Goal: Task Accomplishment & Management: Complete application form

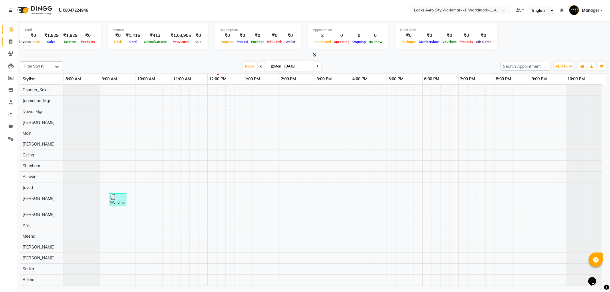
drag, startPoint x: 0, startPoint y: 0, endPoint x: 13, endPoint y: 40, distance: 42.2
click at [10, 40] on icon at bounding box center [10, 41] width 3 height 4
select select "service"
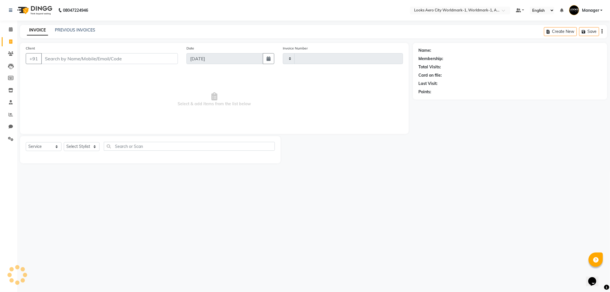
click at [63, 58] on input "Client" at bounding box center [109, 58] width 137 height 11
type input "7051"
select select "8573"
type input "9876282228"
click at [159, 56] on span "Add Client" at bounding box center [163, 59] width 23 height 6
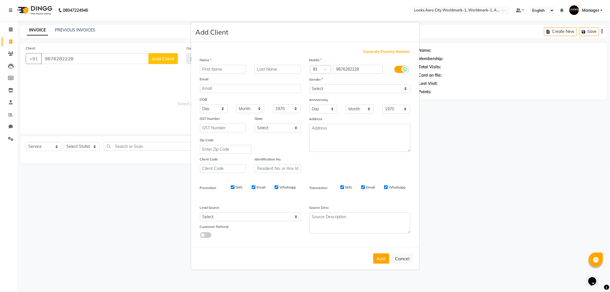
click at [207, 69] on input "text" at bounding box center [223, 69] width 46 height 9
type input "[PERSON_NAME]"
click at [264, 68] on input "text" at bounding box center [277, 69] width 46 height 9
type input "client"
click at [326, 89] on select "Select [DEMOGRAPHIC_DATA] [DEMOGRAPHIC_DATA] Other Prefer Not To Say" at bounding box center [359, 88] width 101 height 9
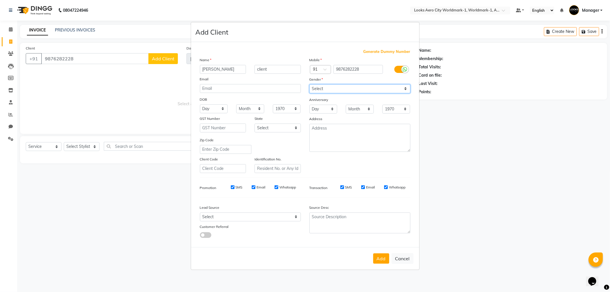
select select "[DEMOGRAPHIC_DATA]"
click at [309, 84] on select "Select [DEMOGRAPHIC_DATA] [DEMOGRAPHIC_DATA] Other Prefer Not To Say" at bounding box center [359, 88] width 101 height 9
click at [331, 131] on textarea at bounding box center [359, 138] width 101 height 28
type textarea "Aerocity"
click at [380, 263] on button "Add" at bounding box center [381, 258] width 16 height 10
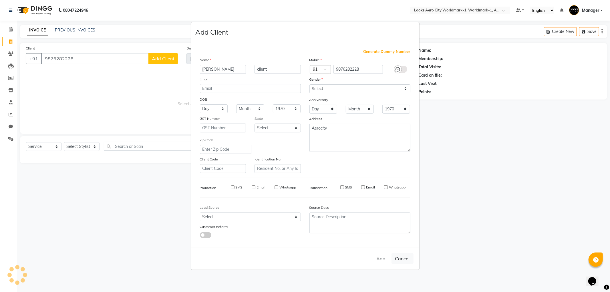
select select
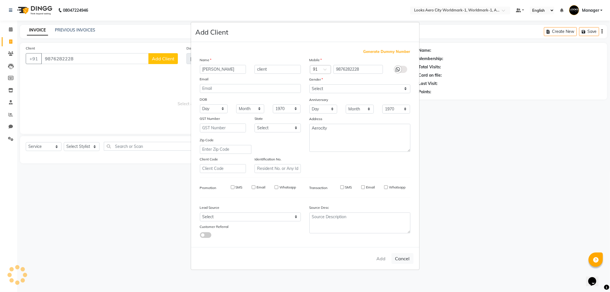
select select
checkbox input "false"
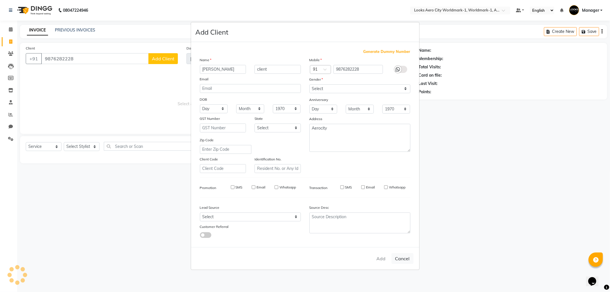
checkbox input "false"
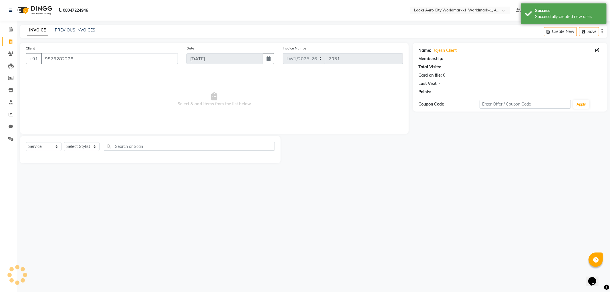
select select "1: Object"
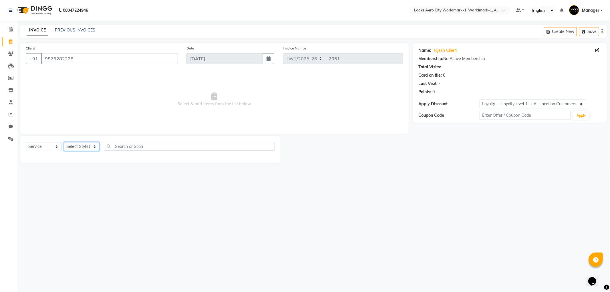
click at [96, 146] on select "Select Stylist [PERSON_NAME] [PERSON_NAME] [PERSON_NAME] [PERSON_NAME] Counter_…" at bounding box center [82, 146] width 36 height 9
select select "84538"
click at [64, 142] on select "Select Stylist [PERSON_NAME] [PERSON_NAME] [PERSON_NAME] [PERSON_NAME] Counter_…" at bounding box center [82, 146] width 36 height 9
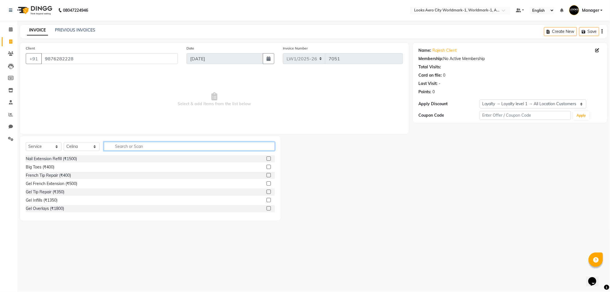
click at [141, 150] on input "text" at bounding box center [189, 146] width 171 height 9
type input "colo"
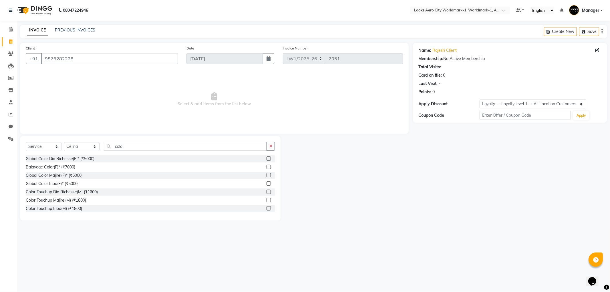
click at [266, 184] on label at bounding box center [268, 183] width 4 height 4
click at [266, 184] on input "checkbox" at bounding box center [268, 184] width 4 height 4
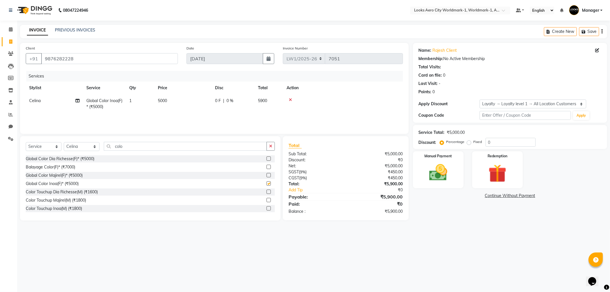
checkbox input "false"
click at [176, 101] on td "5000" at bounding box center [182, 103] width 57 height 19
select select "84538"
click at [209, 101] on input "5000" at bounding box center [210, 102] width 50 height 9
type input "5"
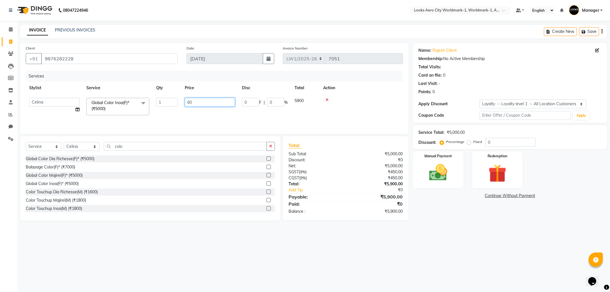
type input "6"
type input "8000"
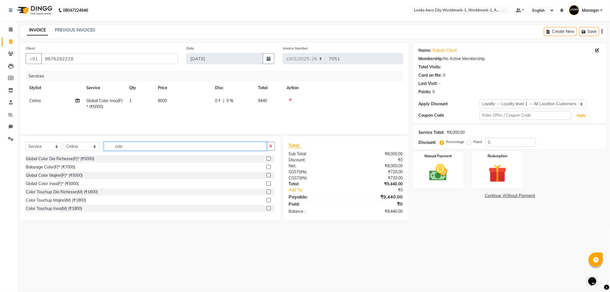
click at [129, 149] on input "colo" at bounding box center [185, 146] width 163 height 9
type input "c"
type input "cut"
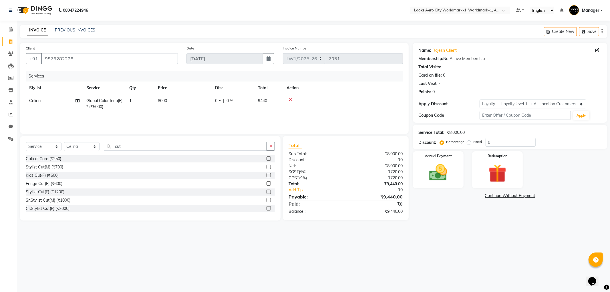
click at [266, 208] on label at bounding box center [268, 208] width 4 height 4
click at [266, 208] on input "checkbox" at bounding box center [268, 209] width 4 height 4
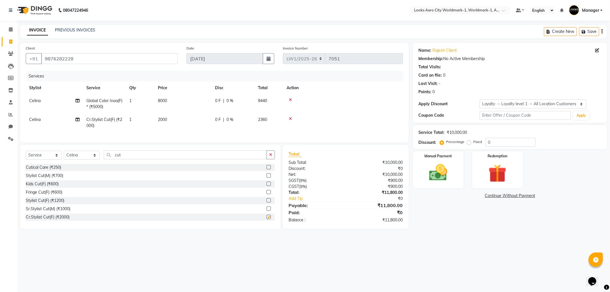
checkbox input "false"
click at [186, 121] on td "2000" at bounding box center [182, 122] width 57 height 19
select select "84538"
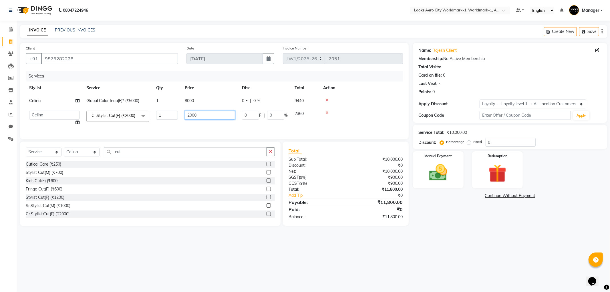
click at [216, 116] on input "2000" at bounding box center [210, 115] width 50 height 9
type input "2"
type input "1500"
click at [94, 156] on select "Select Stylist [PERSON_NAME] [PERSON_NAME] [PERSON_NAME] [PERSON_NAME] Counter_…" at bounding box center [82, 151] width 36 height 9
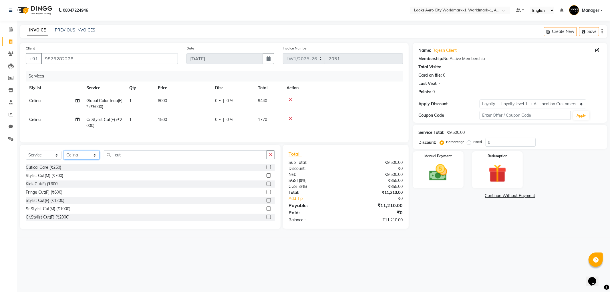
select select "84542"
click at [64, 155] on select "Select Stylist [PERSON_NAME] [PERSON_NAME] [PERSON_NAME] [PERSON_NAME] Counter_…" at bounding box center [82, 155] width 36 height 9
click at [131, 159] on input "cut" at bounding box center [185, 154] width 163 height 9
type input "c"
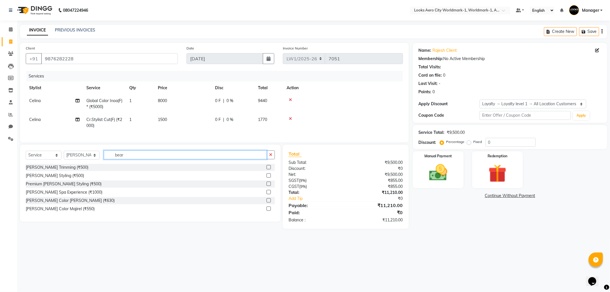
type input "bear"
click at [267, 169] on label at bounding box center [268, 167] width 4 height 4
click at [267, 169] on input "checkbox" at bounding box center [268, 167] width 4 height 4
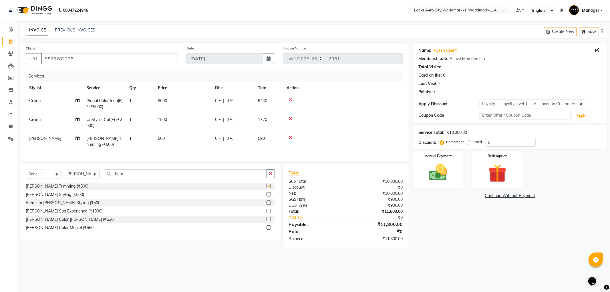
checkbox input "false"
click at [177, 137] on td "500" at bounding box center [182, 141] width 57 height 19
select select "84542"
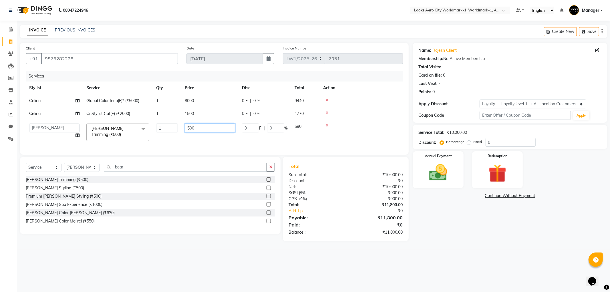
click at [207, 125] on input "500" at bounding box center [210, 127] width 50 height 9
type input "5"
type input "400"
click at [94, 169] on div "Select Service Product Membership Package Voucher Prepaid Gift Card Select Styl…" at bounding box center [150, 195] width 260 height 77
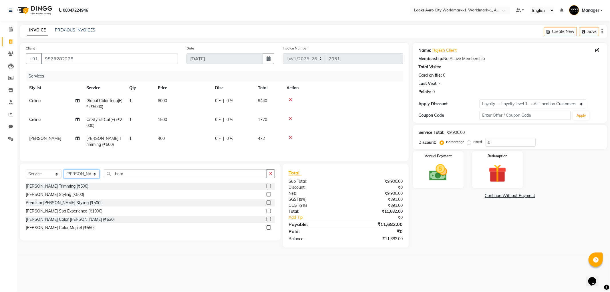
select select "84549"
click at [64, 174] on select "Select Stylist [PERSON_NAME] [PERSON_NAME] [PERSON_NAME] [PERSON_NAME] Counter_…" at bounding box center [82, 173] width 36 height 9
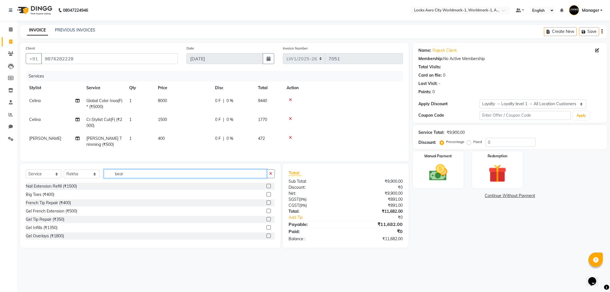
click at [140, 177] on input "bear" at bounding box center [185, 173] width 163 height 9
type input "b"
type input "eye"
click at [266, 205] on label at bounding box center [268, 202] width 4 height 4
click at [266, 205] on input "checkbox" at bounding box center [268, 203] width 4 height 4
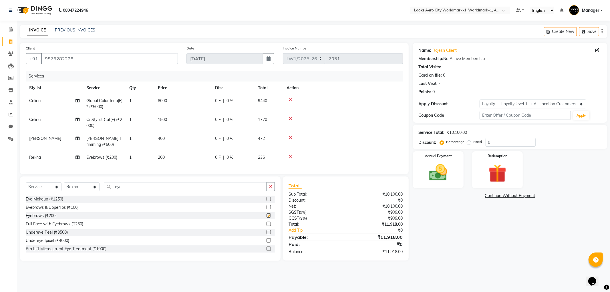
checkbox input "false"
click at [175, 158] on td "200" at bounding box center [182, 157] width 57 height 13
select select "84549"
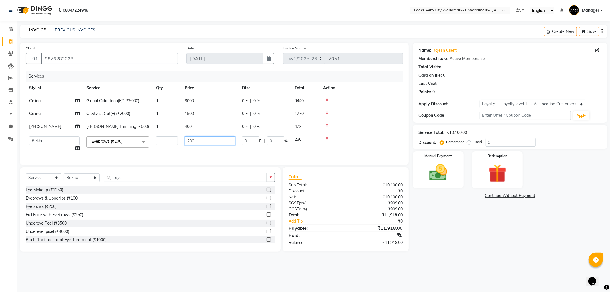
click at [201, 141] on input "200" at bounding box center [210, 140] width 50 height 9
type input "2"
type input "100"
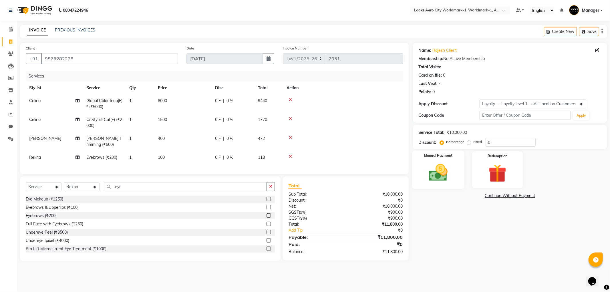
click at [445, 169] on img at bounding box center [438, 173] width 31 height 22
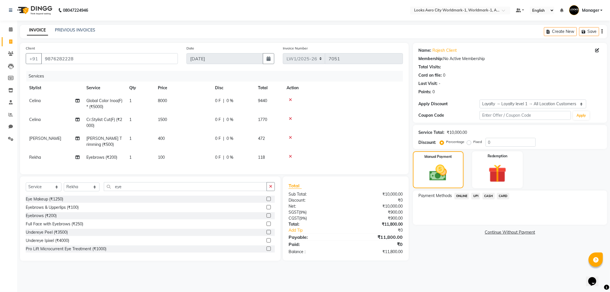
click at [504, 195] on span "CARD" at bounding box center [503, 196] width 12 height 7
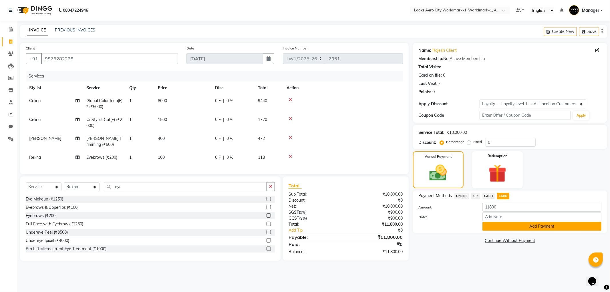
click at [491, 227] on button "Add Payment" at bounding box center [541, 226] width 119 height 9
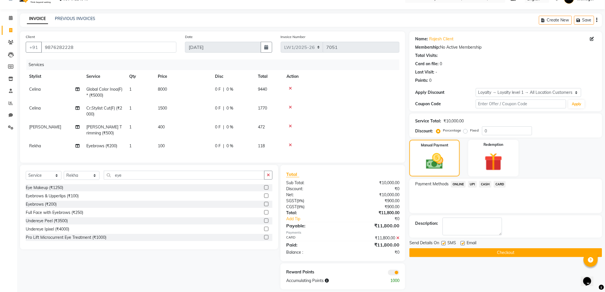
scroll to position [22, 0]
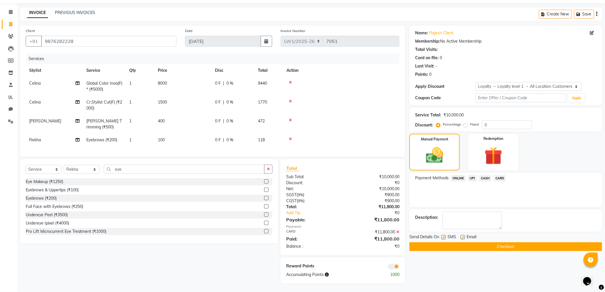
click at [461, 243] on button "Checkout" at bounding box center [505, 246] width 193 height 9
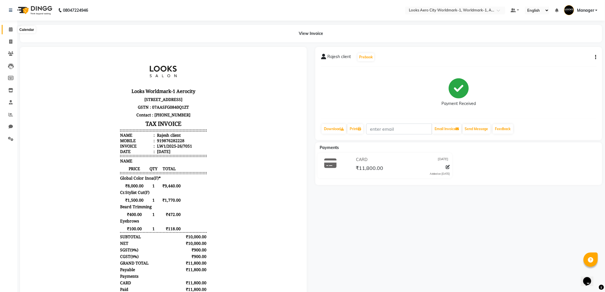
click at [10, 29] on icon at bounding box center [11, 29] width 4 height 4
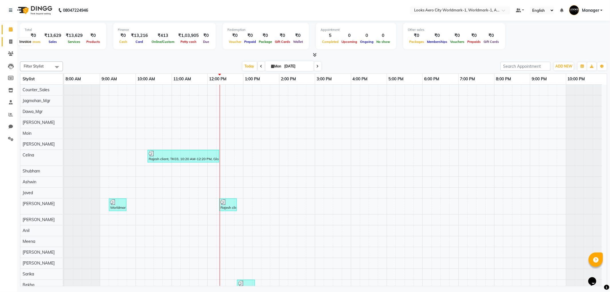
click at [11, 41] on icon at bounding box center [10, 41] width 3 height 4
select select "service"
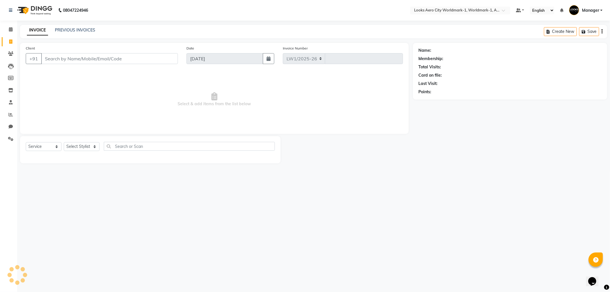
select select "8573"
type input "7052"
click at [62, 55] on input "Client" at bounding box center [109, 58] width 137 height 11
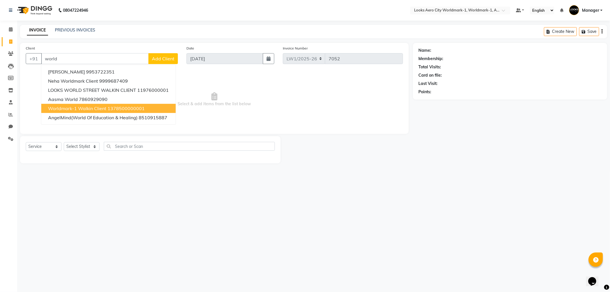
click at [84, 107] on span "Worldmark-1 Walkin Client" at bounding box center [77, 108] width 58 height 6
type input "1378500000001"
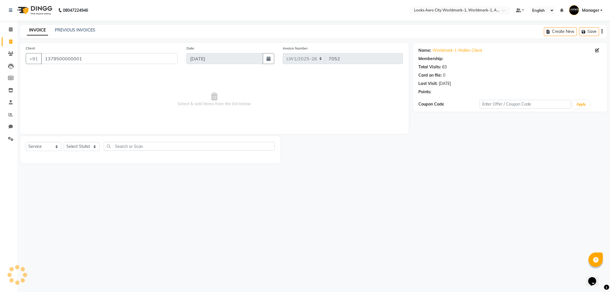
select select "1: Object"
click at [95, 147] on select "Select Stylist [PERSON_NAME] [PERSON_NAME] [PERSON_NAME] [PERSON_NAME] Counter_…" at bounding box center [82, 146] width 36 height 9
select select "84542"
click at [64, 142] on select "Select Stylist [PERSON_NAME] [PERSON_NAME] [PERSON_NAME] [PERSON_NAME] Counter_…" at bounding box center [82, 146] width 36 height 9
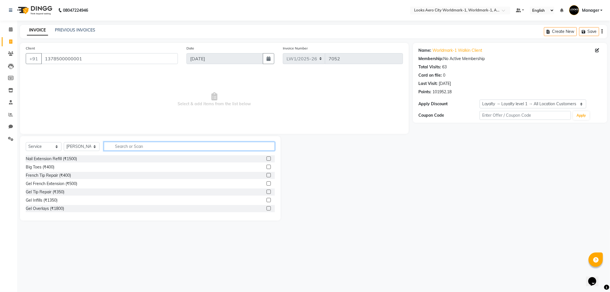
click at [124, 147] on input "text" at bounding box center [189, 146] width 171 height 9
type input "cut"
click at [266, 168] on label at bounding box center [268, 167] width 4 height 4
click at [266, 168] on input "checkbox" at bounding box center [268, 167] width 4 height 4
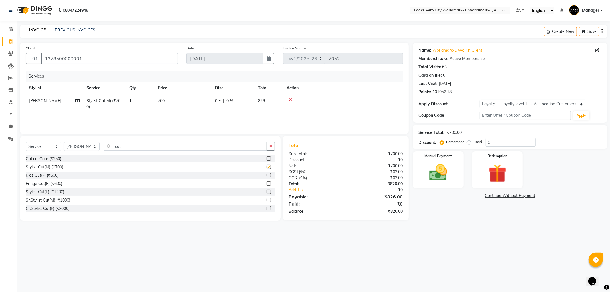
checkbox input "false"
drag, startPoint x: 149, startPoint y: 146, endPoint x: 150, endPoint y: 149, distance: 3.3
click at [150, 148] on input "cut" at bounding box center [185, 146] width 163 height 9
type input "c"
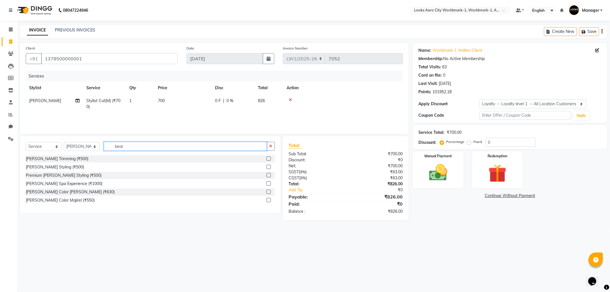
type input "bear"
click at [270, 159] on label at bounding box center [268, 158] width 4 height 4
click at [270, 159] on input "checkbox" at bounding box center [268, 159] width 4 height 4
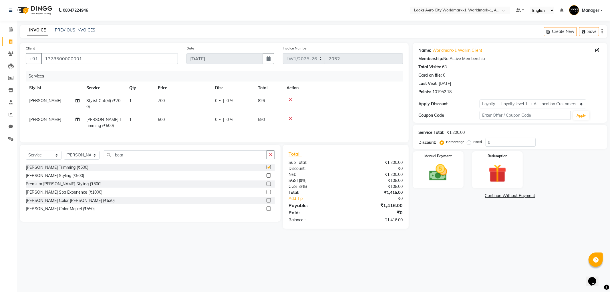
checkbox input "false"
click at [180, 121] on td "500" at bounding box center [182, 122] width 57 height 19
select select "84542"
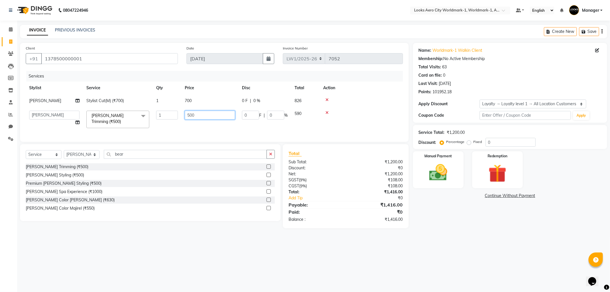
click at [207, 116] on input "500" at bounding box center [210, 115] width 50 height 9
type input "5"
type input "400"
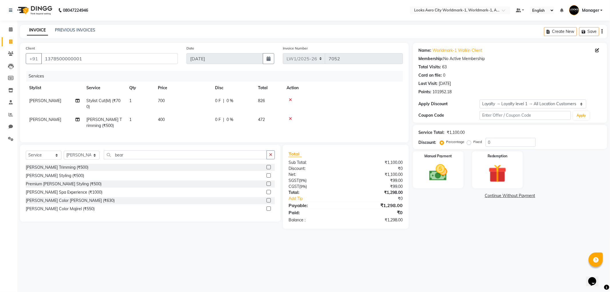
click at [203, 104] on td "700" at bounding box center [182, 103] width 57 height 19
select select "84542"
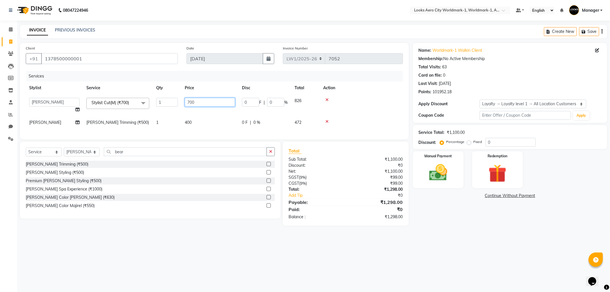
click at [201, 101] on input "700" at bounding box center [210, 102] width 50 height 9
type input "7"
type input "600"
drag, startPoint x: 171, startPoint y: 98, endPoint x: 175, endPoint y: 100, distance: 4.2
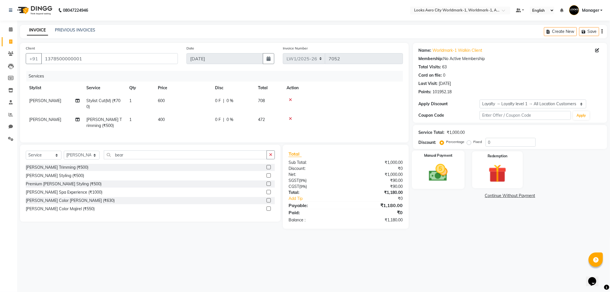
click at [431, 169] on img at bounding box center [438, 173] width 31 height 22
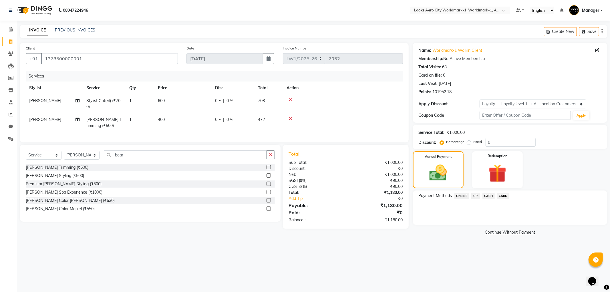
click at [484, 193] on span "CASH" at bounding box center [488, 196] width 12 height 7
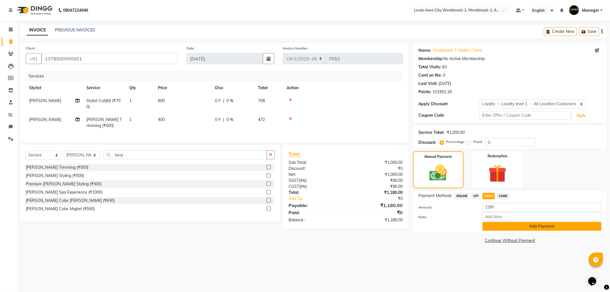
click at [496, 223] on button "Add Payment" at bounding box center [541, 226] width 119 height 9
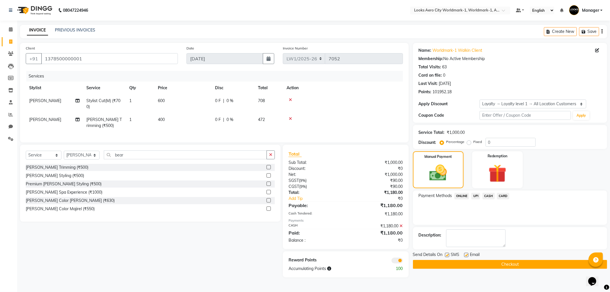
click at [396, 263] on span at bounding box center [396, 261] width 11 height 6
click at [403, 261] on input "checkbox" at bounding box center [403, 261] width 0 height 0
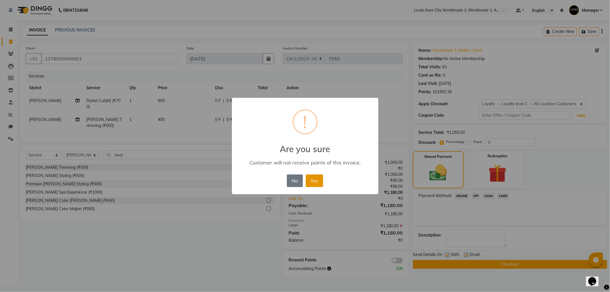
click at [310, 180] on button "Yes" at bounding box center [314, 180] width 17 height 13
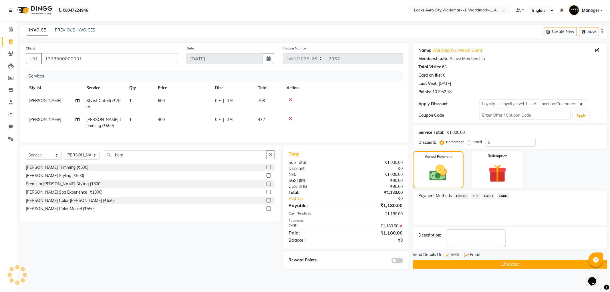
click at [495, 265] on button "Checkout" at bounding box center [510, 264] width 194 height 9
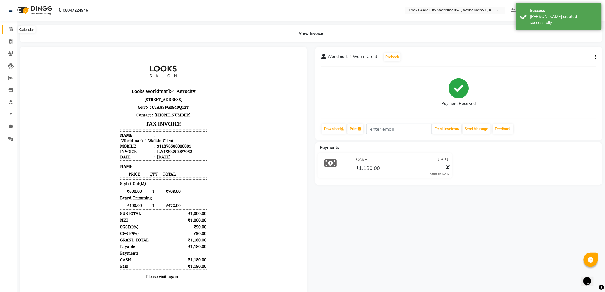
click at [12, 29] on icon at bounding box center [11, 29] width 4 height 4
